Goal: Subscribe to service/newsletter

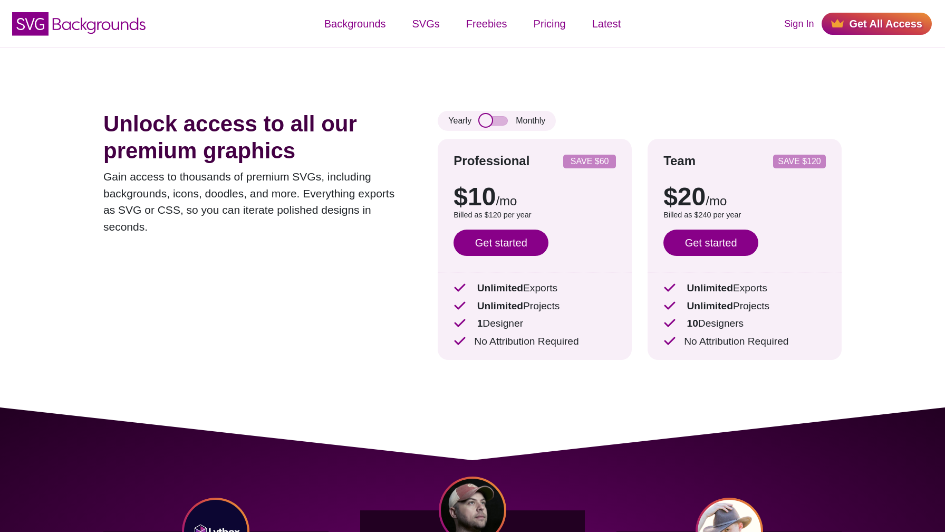
click at [489, 125] on input "checkbox" at bounding box center [493, 120] width 28 height 9
checkbox input "false"
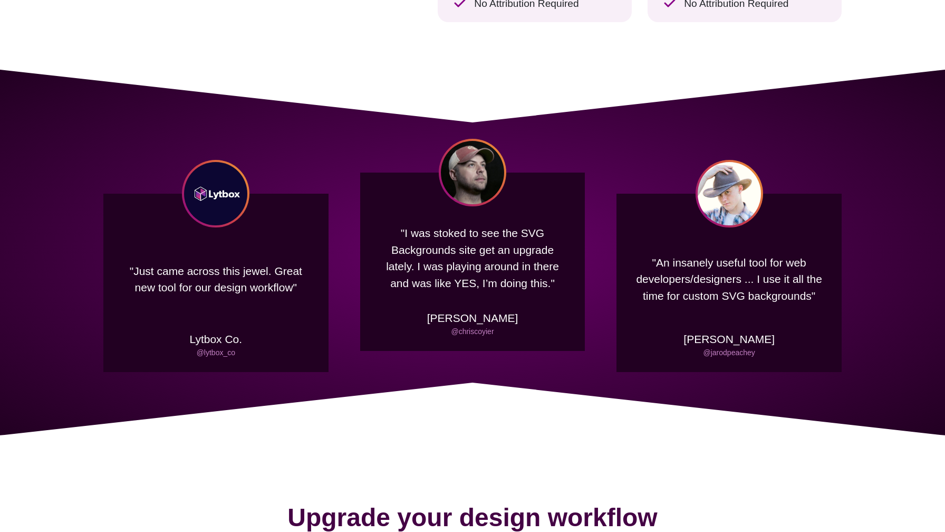
scroll to position [331, 0]
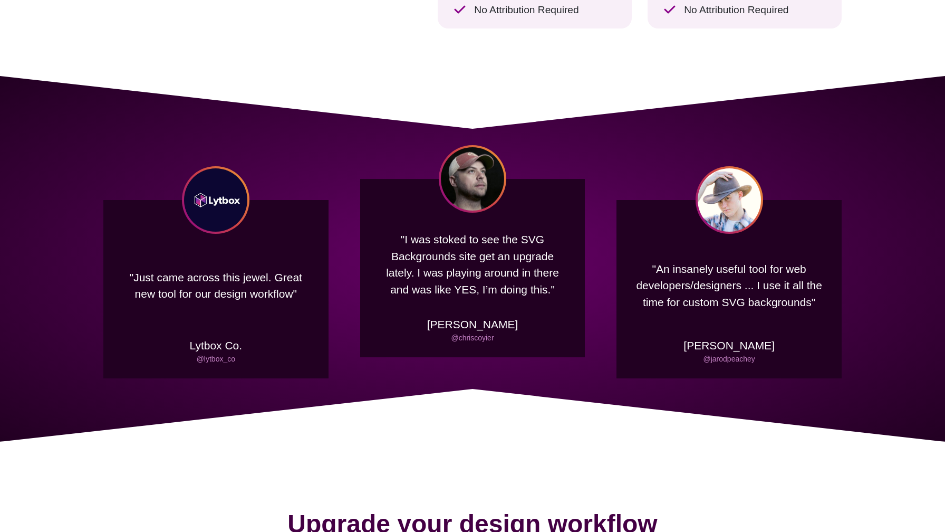
click at [750, 264] on p ""An insanely useful tool for web developers/designers ... I use it all the time…" at bounding box center [729, 285] width 194 height 82
click at [730, 360] on link "@jarodpeachey" at bounding box center [729, 358] width 52 height 8
click at [289, 349] on div ""Just came across this jewel. Great new tool for our design workflow" Lytbox Co…" at bounding box center [215, 289] width 225 height 178
click at [224, 201] on img at bounding box center [215, 199] width 67 height 67
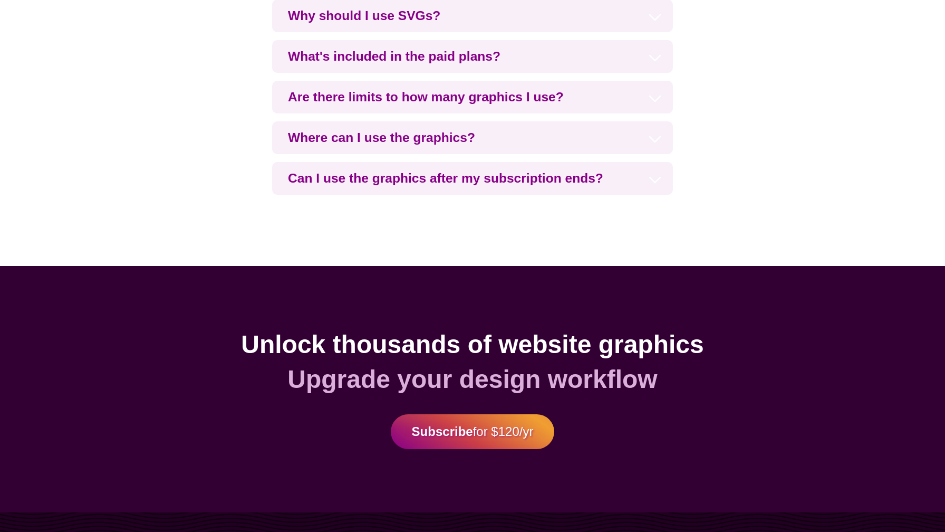
scroll to position [2246, 0]
